Goal: Obtain resource: Obtain resource

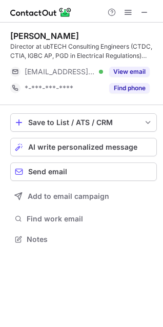
scroll to position [232, 163]
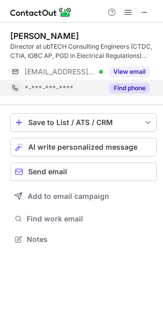
click at [133, 89] on button "Find phone" at bounding box center [129, 88] width 40 height 10
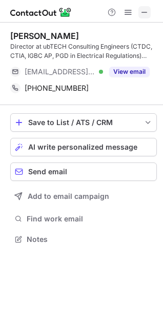
click at [145, 12] on span at bounding box center [144, 12] width 8 height 8
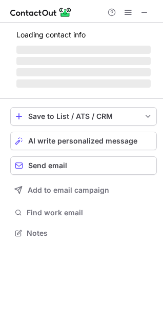
scroll to position [248, 163]
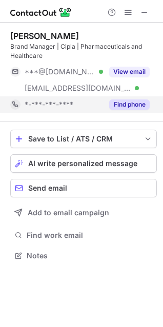
click at [131, 105] on button "Find phone" at bounding box center [129, 104] width 40 height 10
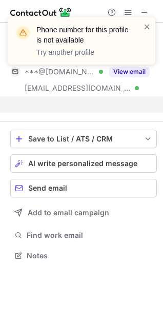
scroll to position [232, 163]
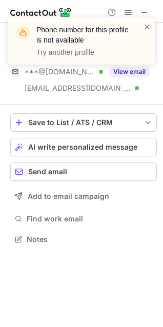
click at [133, 73] on div "Phone number for this profile is not available Try another profile" at bounding box center [81, 45] width 164 height 76
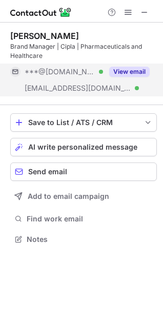
click at [129, 71] on button "View email" at bounding box center [129, 72] width 40 height 10
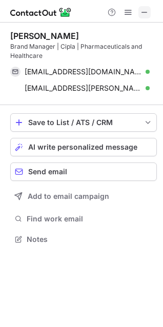
click at [145, 12] on span at bounding box center [144, 12] width 8 height 8
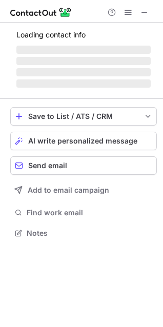
scroll to position [248, 163]
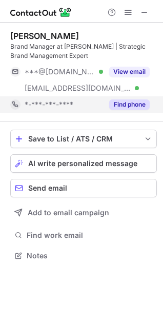
click at [131, 104] on button "Find phone" at bounding box center [129, 104] width 40 height 10
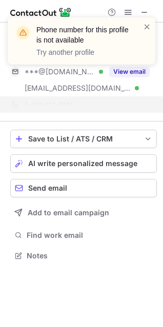
click at [135, 69] on div "Phone number for this profile is not available Try another profile" at bounding box center [81, 45] width 164 height 76
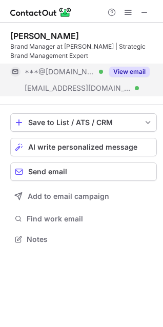
click at [129, 71] on button "View email" at bounding box center [129, 72] width 40 height 10
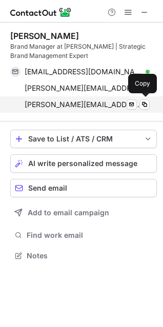
click at [34, 106] on span "shraddha.khade@bbraun.com" at bounding box center [83, 104] width 117 height 9
click at [145, 104] on span at bounding box center [144, 104] width 8 height 8
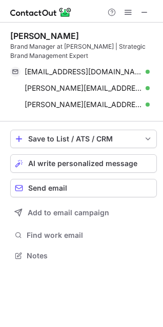
click at [145, 13] on span at bounding box center [144, 12] width 8 height 8
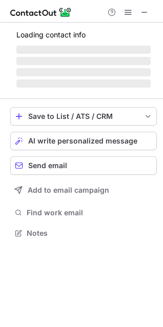
scroll to position [232, 163]
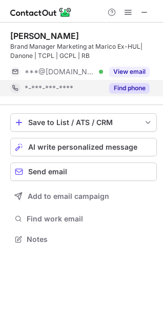
click at [119, 89] on button "Find phone" at bounding box center [129, 88] width 40 height 10
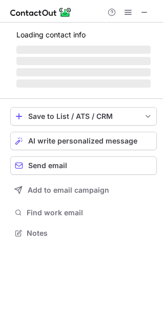
scroll to position [248, 163]
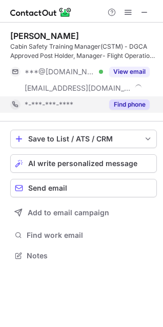
click at [127, 107] on button "Find phone" at bounding box center [129, 104] width 40 height 10
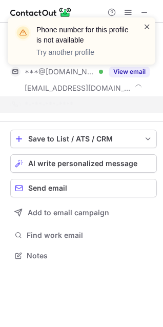
click at [147, 27] on span at bounding box center [147, 27] width 8 height 10
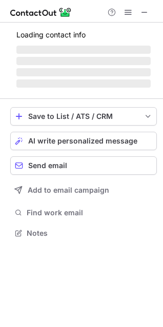
scroll to position [232, 163]
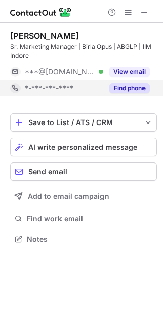
click at [126, 84] on button "Find phone" at bounding box center [129, 88] width 40 height 10
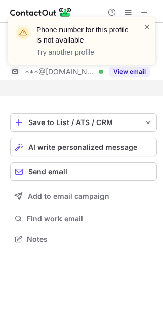
click at [127, 71] on div "Phone number for this profile is not available Try another profile" at bounding box center [81, 45] width 164 height 76
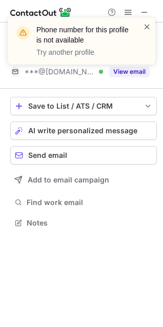
click at [145, 26] on span at bounding box center [147, 27] width 8 height 10
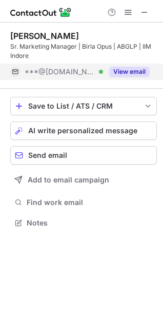
click at [120, 75] on button "View email" at bounding box center [129, 72] width 40 height 10
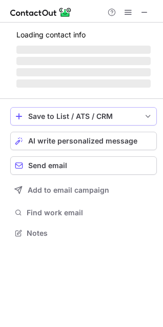
scroll to position [232, 163]
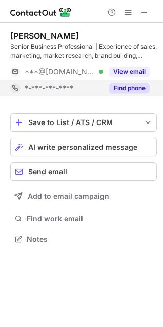
click at [133, 87] on button "Find phone" at bounding box center [129, 88] width 40 height 10
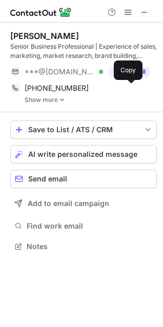
scroll to position [239, 163]
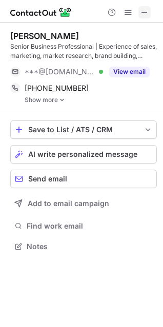
click at [150, 14] on button at bounding box center [144, 12] width 12 height 12
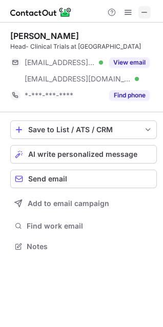
scroll to position [239, 163]
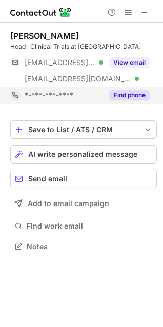
click at [130, 95] on button "Find phone" at bounding box center [129, 95] width 40 height 10
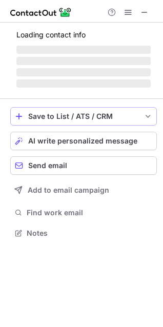
scroll to position [232, 163]
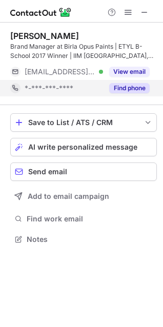
click at [129, 86] on button "Find phone" at bounding box center [129, 88] width 40 height 10
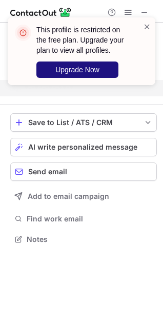
scroll to position [215, 163]
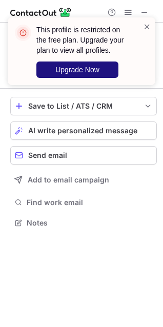
click at [110, 73] on button "Upgrade Now" at bounding box center [77, 69] width 82 height 16
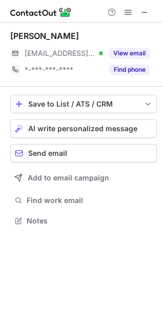
scroll to position [213, 163]
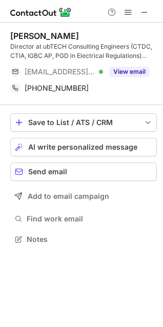
scroll to position [232, 163]
click at [143, 11] on span at bounding box center [144, 12] width 8 height 8
